Goal: Check status: Check status

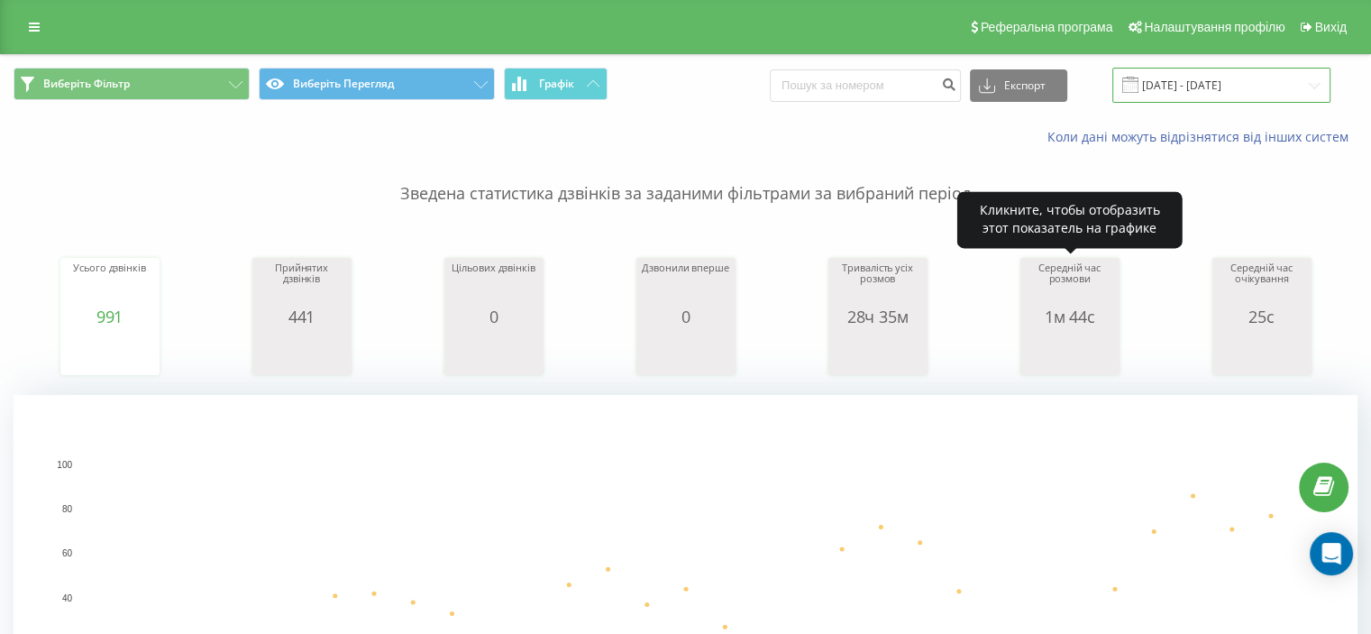
click at [1182, 90] on input "[DATE] - [DATE]" at bounding box center [1221, 85] width 218 height 35
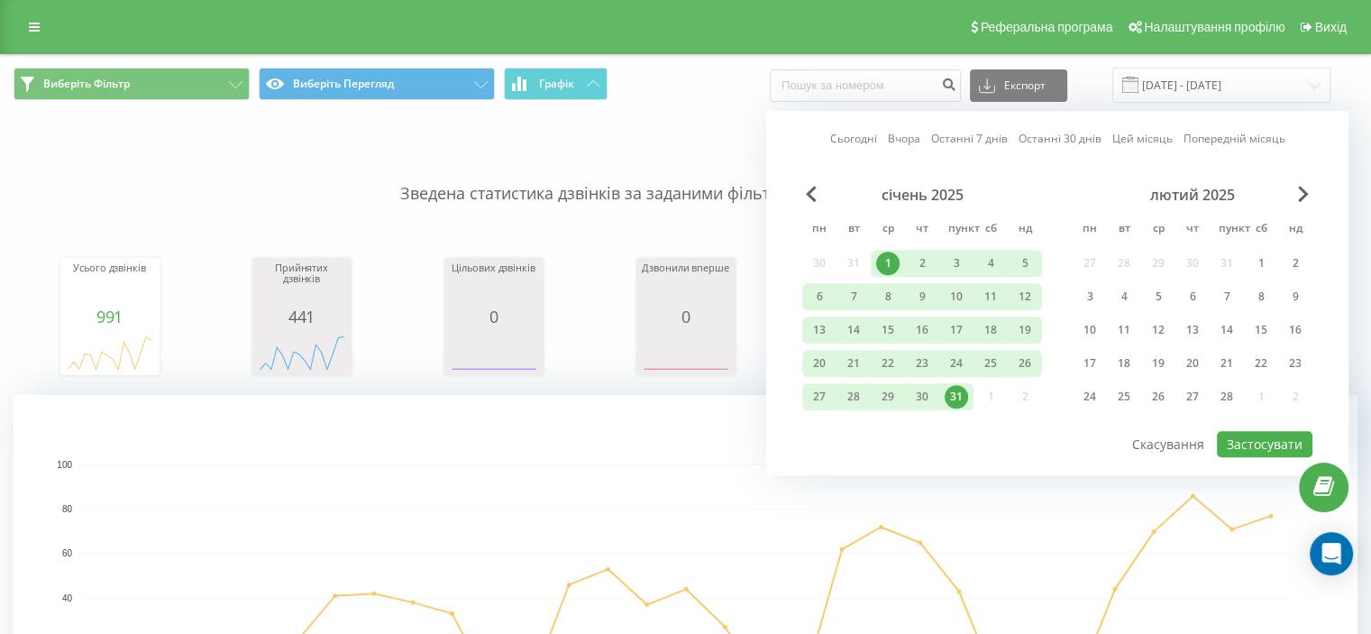
click at [955, 139] on font "Останні 7 днів" at bounding box center [969, 138] width 77 height 15
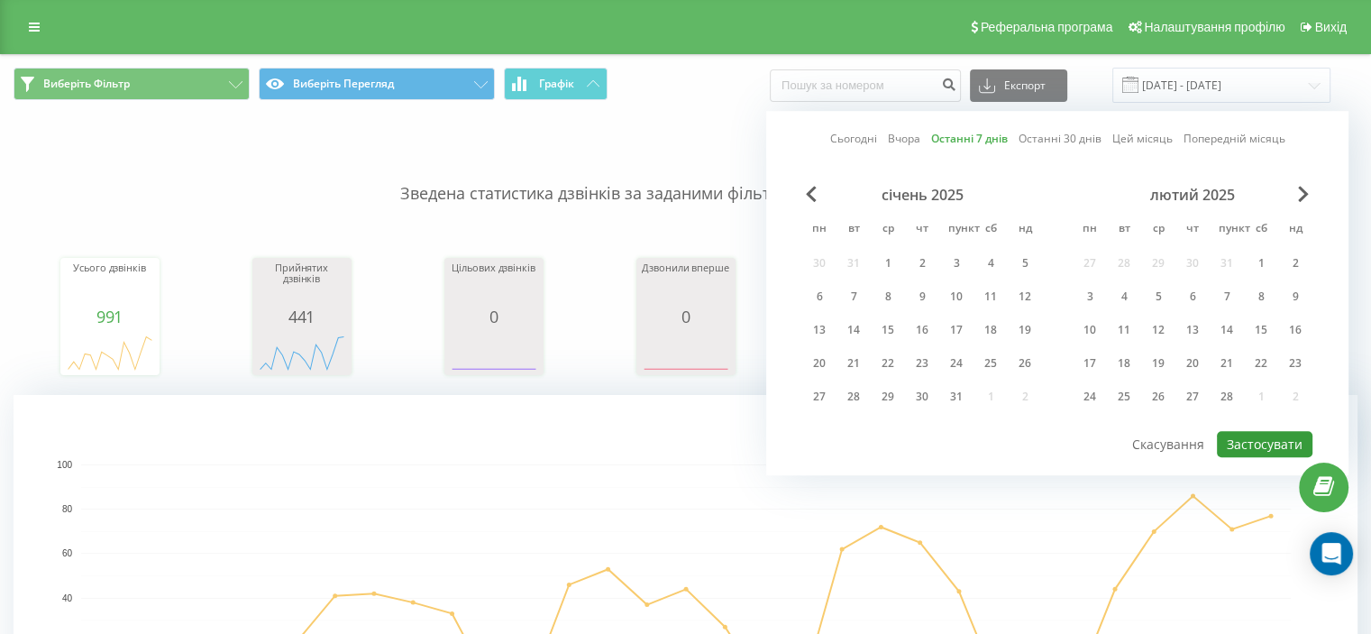
click at [1248, 435] on font "Застосувати" at bounding box center [1265, 443] width 76 height 17
type input "16.09.2025 - 22.09.2025"
